Goal: Transaction & Acquisition: Purchase product/service

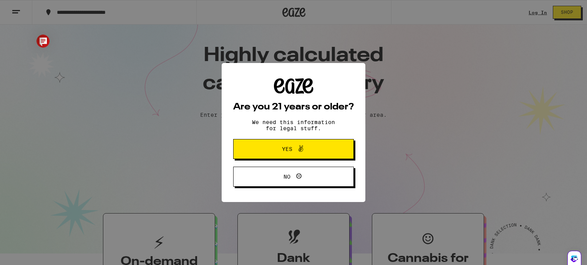
click at [308, 144] on button "Yes" at bounding box center [293, 149] width 121 height 20
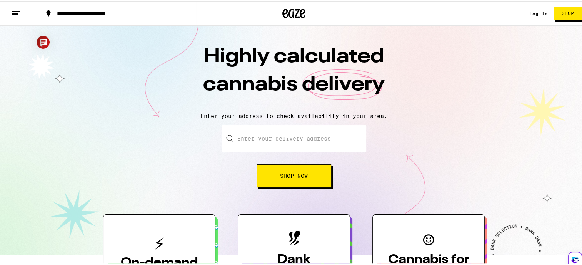
click at [235, 136] on input "Enter your delivery address" at bounding box center [294, 137] width 144 height 27
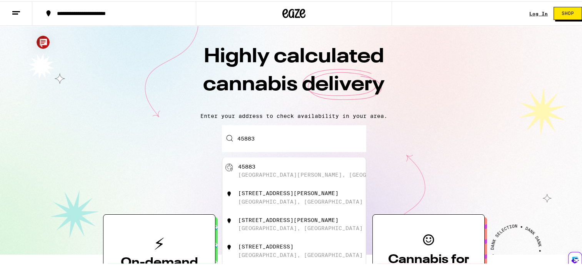
click at [242, 173] on div "[GEOGRAPHIC_DATA][PERSON_NAME], [GEOGRAPHIC_DATA]" at bounding box center [323, 174] width 170 height 6
type input "[GEOGRAPHIC_DATA][PERSON_NAME]"
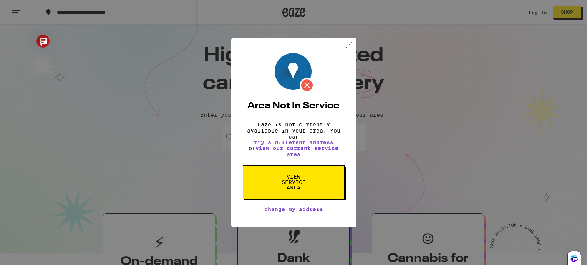
click at [348, 42] on img at bounding box center [349, 45] width 10 height 10
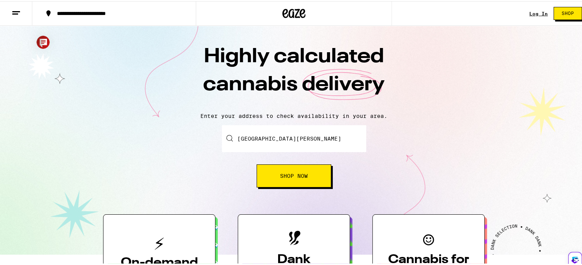
click at [288, 170] on button "Shop Now" at bounding box center [293, 174] width 75 height 23
